Goal: Find specific page/section: Find specific page/section

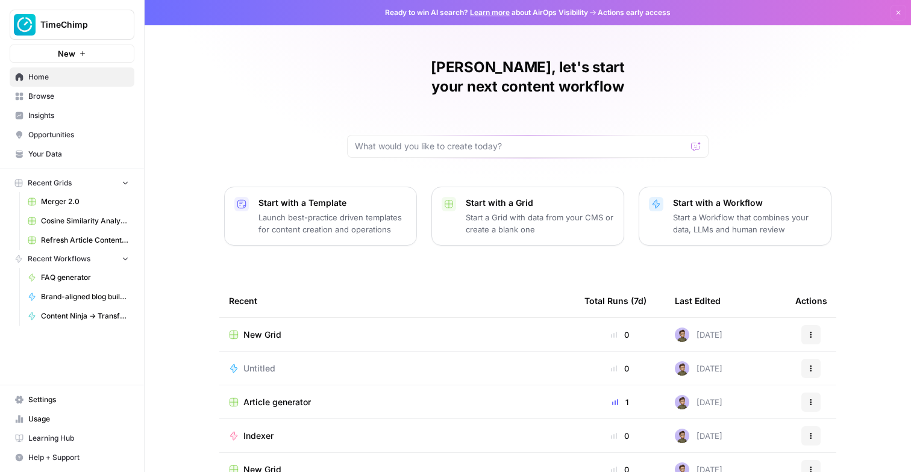
click at [92, 33] on button "TimeChimp" at bounding box center [72, 25] width 125 height 30
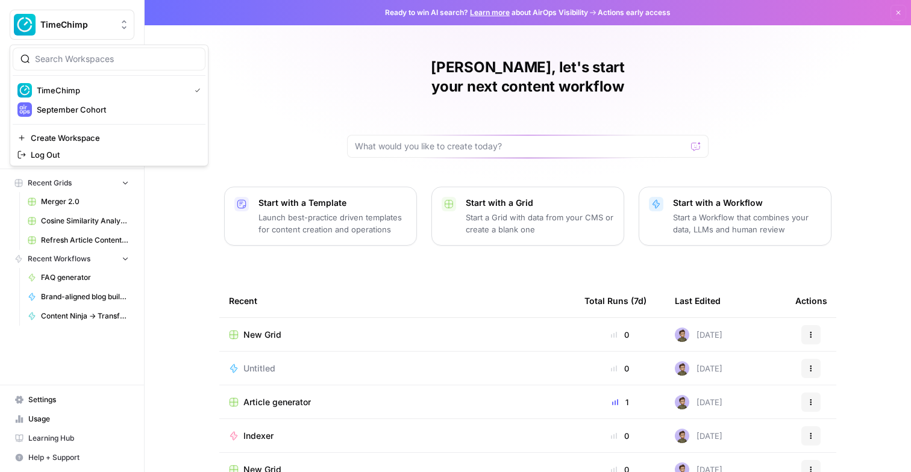
click at [366, 93] on div "[PERSON_NAME], let's start your next content workflow" at bounding box center [527, 108] width 361 height 100
